Goal: Find specific page/section

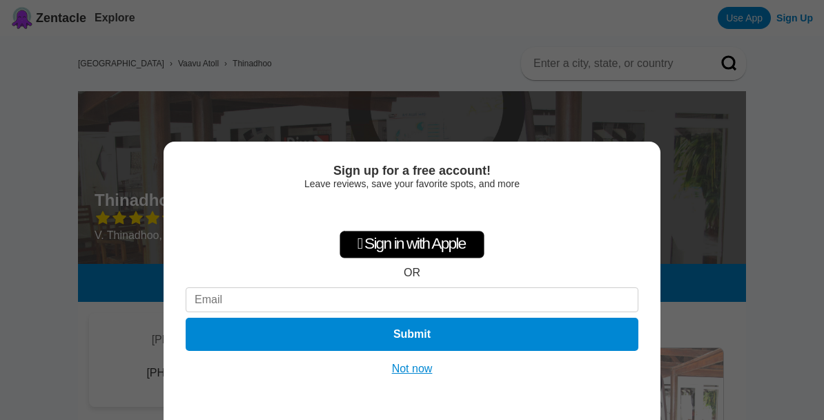
click at [419, 376] on button "Not now" at bounding box center [412, 369] width 49 height 14
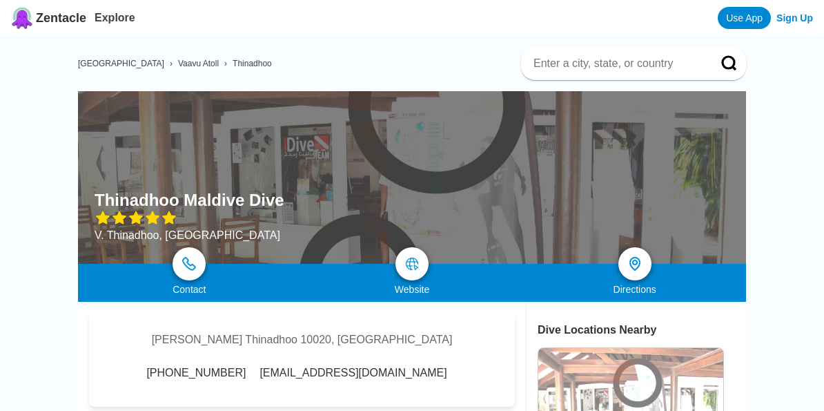
click at [409, 269] on img at bounding box center [412, 264] width 14 height 14
click at [413, 266] on img at bounding box center [412, 264] width 14 height 14
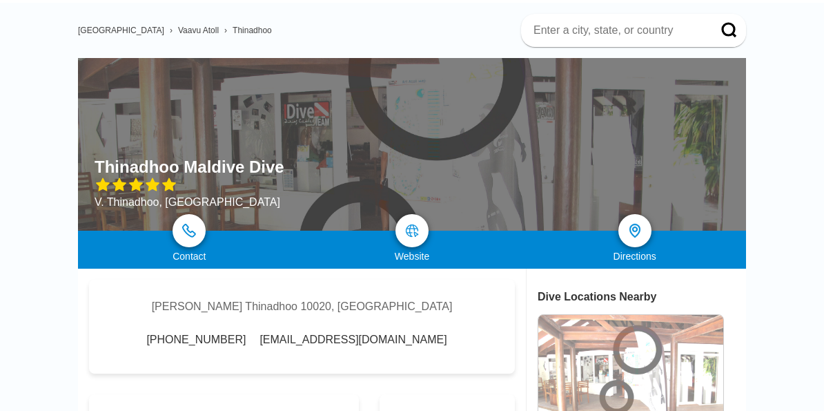
scroll to position [33, 0]
click at [417, 234] on img at bounding box center [412, 231] width 14 height 14
click at [206, 253] on div "Contact" at bounding box center [189, 256] width 223 height 11
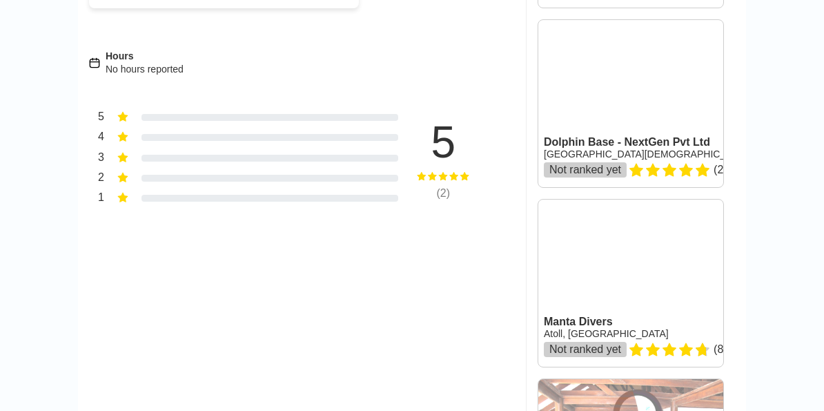
scroll to position [1046, 0]
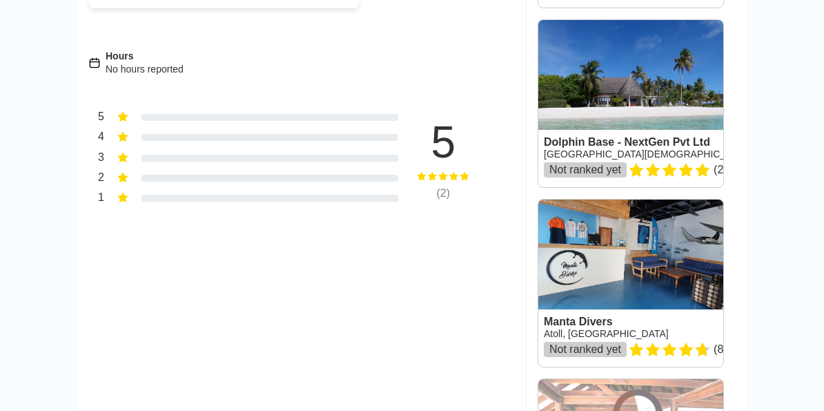
click at [442, 155] on div "5" at bounding box center [443, 142] width 104 height 44
click at [447, 178] on icon at bounding box center [443, 176] width 11 height 11
click at [450, 206] on div "5 ( 2 )" at bounding box center [443, 160] width 104 height 124
click at [446, 197] on div "( 2 )" at bounding box center [443, 193] width 104 height 12
click at [445, 197] on div "( 2 )" at bounding box center [443, 193] width 104 height 12
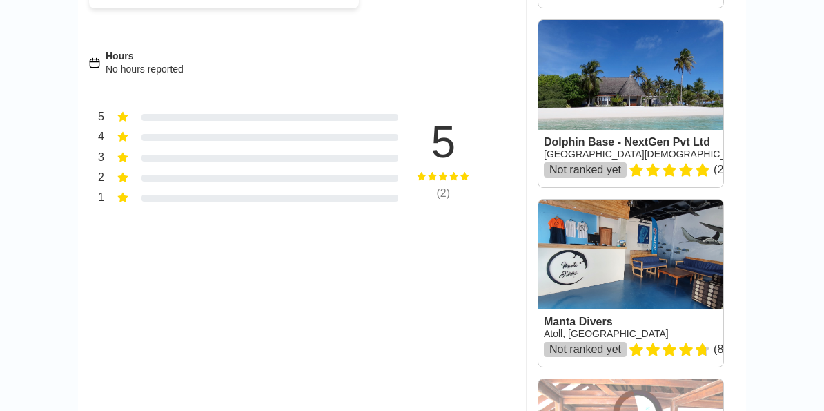
click at [446, 141] on div "5" at bounding box center [443, 142] width 104 height 44
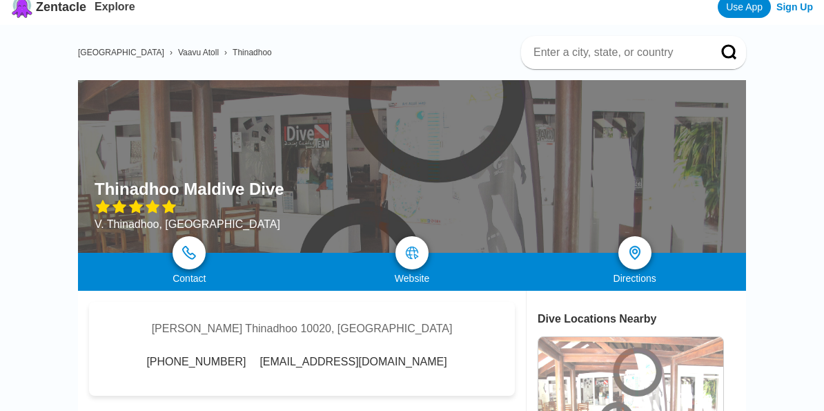
scroll to position [0, 0]
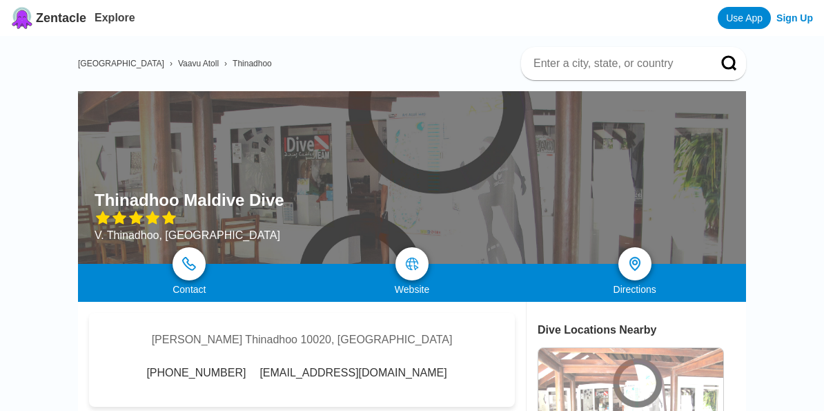
click at [137, 204] on h1 "Thinadhoo Maldive Dive" at bounding box center [190, 200] width 190 height 19
click at [144, 215] on icon at bounding box center [136, 218] width 17 height 17
